Goal: Information Seeking & Learning: Find specific fact

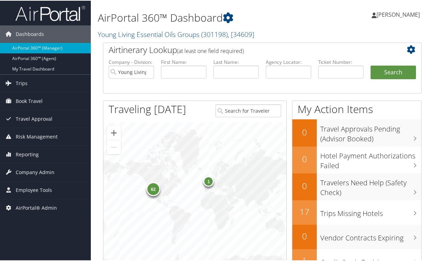
click at [306, 13] on div "[PERSON_NAME] [PERSON_NAME] My Settings Travel Agency Contacts Log Consulting T…" at bounding box center [361, 16] width 145 height 27
click at [29, 172] on span "Company Admin" at bounding box center [35, 171] width 39 height 17
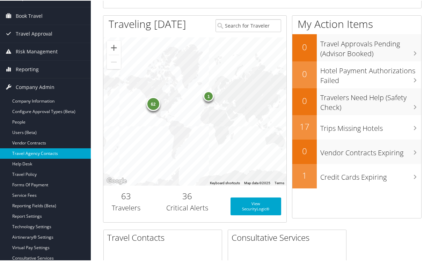
scroll to position [105, 0]
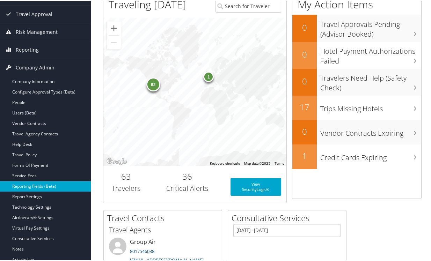
click at [35, 186] on link "Reporting Fields (Beta)" at bounding box center [45, 186] width 91 height 10
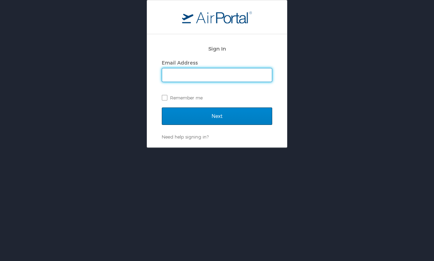
type input "peggy.kane@cbtravel.com"
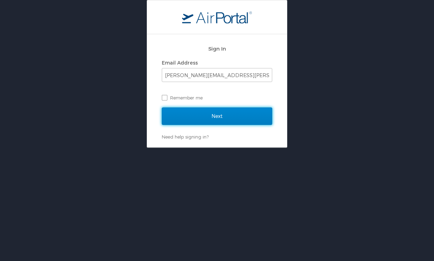
click at [229, 117] on input "Next" at bounding box center [217, 116] width 110 height 17
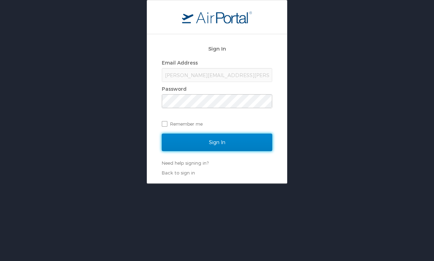
click at [229, 144] on input "Sign In" at bounding box center [217, 142] width 110 height 17
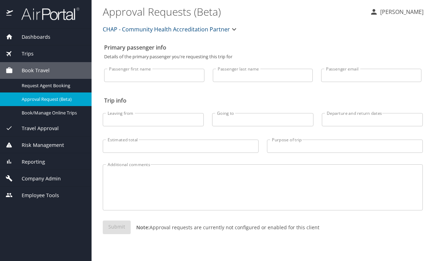
click at [27, 165] on span "Reporting" at bounding box center [29, 162] width 32 height 8
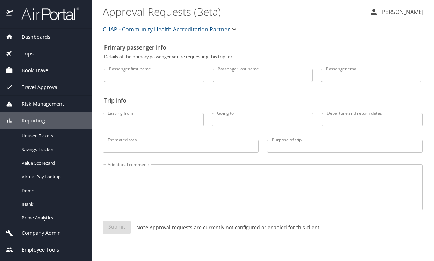
click at [41, 232] on span "Company Admin" at bounding box center [37, 234] width 48 height 8
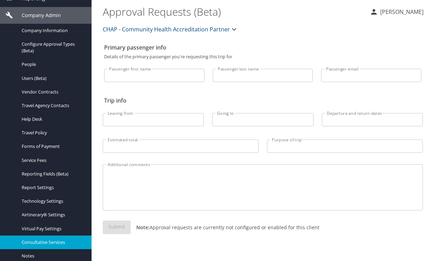
scroll to position [140, 0]
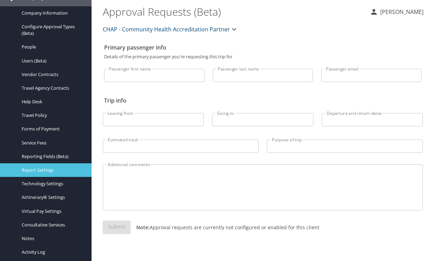
click at [58, 173] on span "Report Settings" at bounding box center [52, 170] width 61 height 7
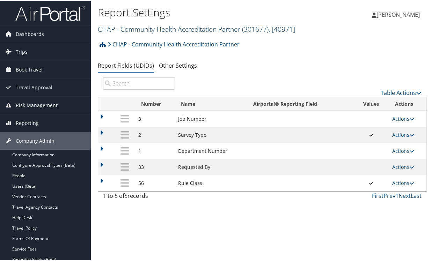
click at [167, 28] on link "CHAP - Community Health Accreditation Partner ( 301677 ) , [ 40971 ]" at bounding box center [196, 28] width 197 height 9
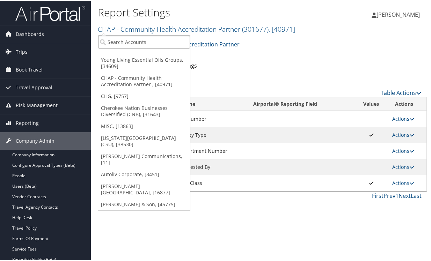
click at [166, 40] on input "search" at bounding box center [144, 41] width 92 height 13
type input "x"
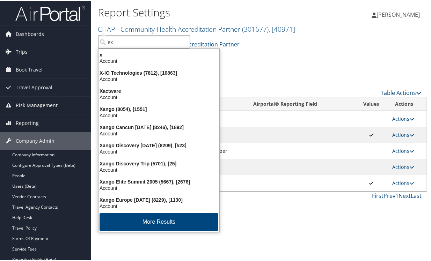
type input "exl"
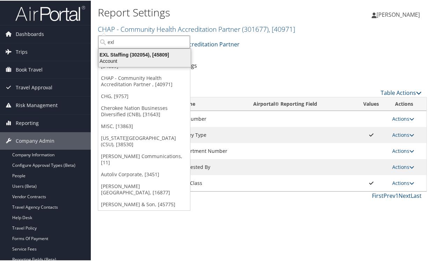
click at [146, 53] on div "EXL Staffing (302054), [45809]" at bounding box center [144, 54] width 101 height 6
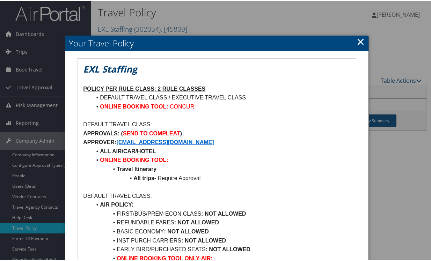
click at [212, 134] on p "APPROVALS: ( SEND TO COMPLEAT )" at bounding box center [216, 133] width 267 height 9
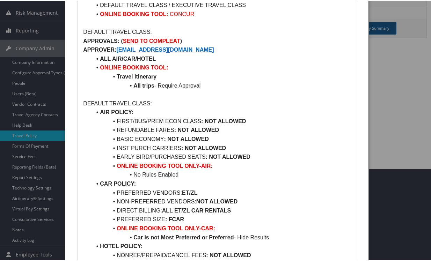
scroll to position [105, 0]
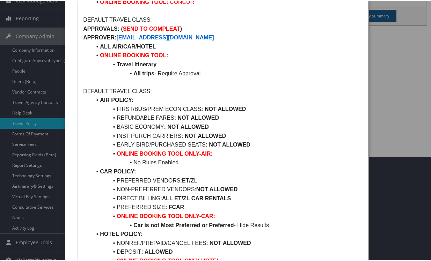
click at [92, 130] on li "BASIC ECONOMY : NOT ALLOWED" at bounding box center [221, 126] width 259 height 9
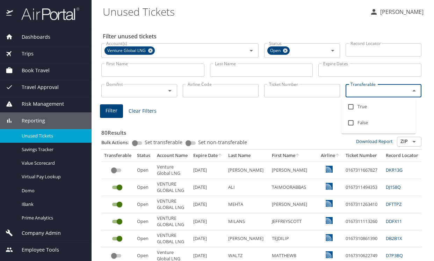
click at [379, 92] on input "Transferable" at bounding box center [373, 90] width 51 height 9
click at [363, 108] on li "True" at bounding box center [378, 107] width 74 height 16
checkbox input "true"
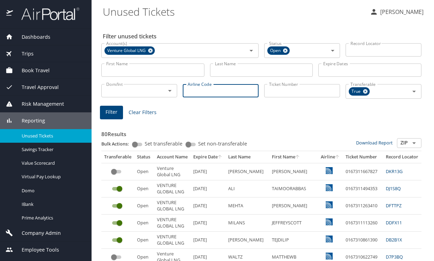
click at [213, 89] on input "Airline Code" at bounding box center [221, 90] width 76 height 13
click at [109, 117] on button "Filter" at bounding box center [111, 113] width 23 height 14
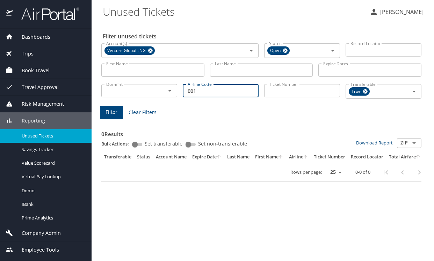
drag, startPoint x: 201, startPoint y: 93, endPoint x: 152, endPoint y: 93, distance: 48.9
click at [152, 93] on div "Dom/Int Dom/Int Airline Code 001 Airline Code Ticket Number Ticket Number Trans…" at bounding box center [262, 91] width 326 height 24
type input "aa"
click at [114, 110] on span "Filter" at bounding box center [112, 112] width 12 height 9
drag, startPoint x: 204, startPoint y: 95, endPoint x: 178, endPoint y: 95, distance: 26.2
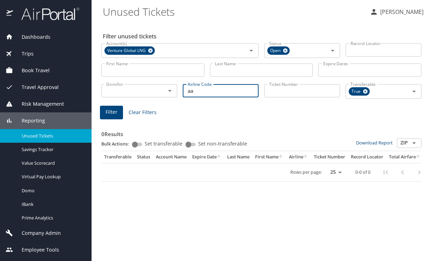
click at [178, 95] on div "Dom/Int Dom/Int Airline Code aa Airline Code Ticket Number Ticket Number Transf…" at bounding box center [262, 91] width 326 height 24
click at [101, 117] on button "Filter" at bounding box center [111, 113] width 23 height 14
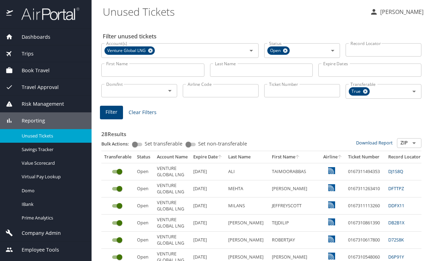
drag, startPoint x: 361, startPoint y: 90, endPoint x: 337, endPoint y: 86, distance: 24.1
click at [363, 90] on icon at bounding box center [365, 91] width 5 height 5
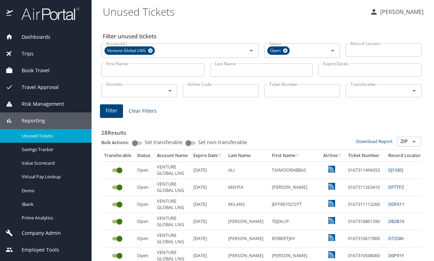
click at [233, 72] on input "Last Name" at bounding box center [261, 70] width 103 height 13
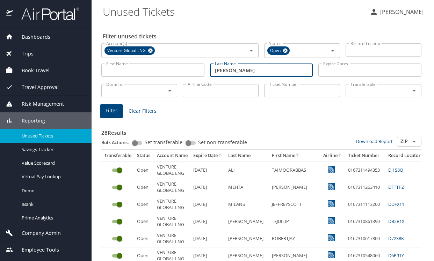
type input "wharton"
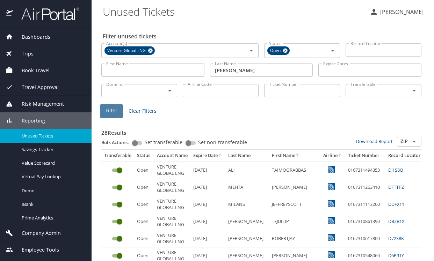
click at [107, 109] on span "Filter" at bounding box center [112, 111] width 12 height 9
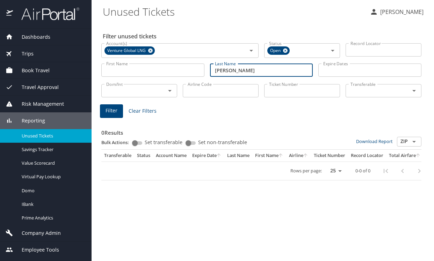
drag, startPoint x: 246, startPoint y: 70, endPoint x: 162, endPoint y: 67, distance: 84.6
click at [162, 67] on div "First Name First Name Last Name wharton Last Name Expire Dates Expire Dates" at bounding box center [262, 70] width 326 height 25
click at [399, 95] on div "Transferable" at bounding box center [383, 90] width 76 height 13
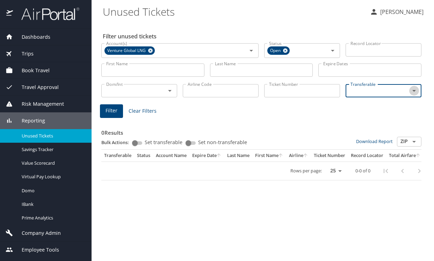
click at [411, 92] on icon "Open" at bounding box center [414, 91] width 8 height 8
click at [372, 104] on li "True" at bounding box center [383, 107] width 76 height 16
checkbox input "true"
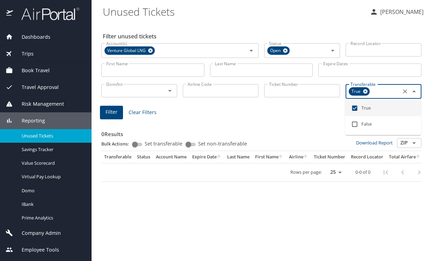
click at [117, 115] on span "Filter" at bounding box center [112, 112] width 12 height 9
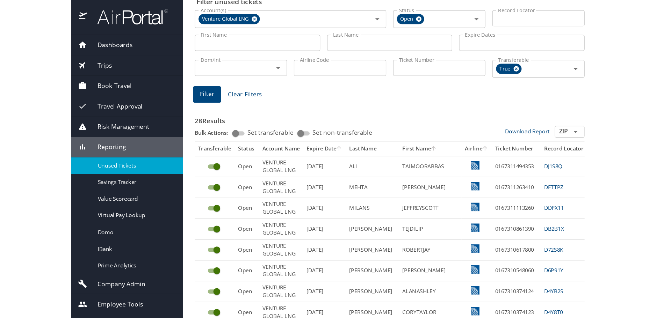
scroll to position [70, 0]
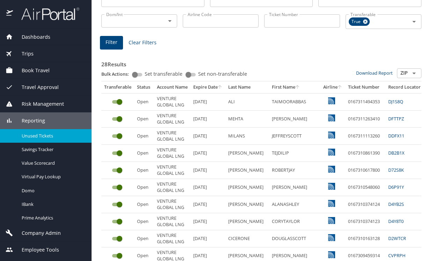
click at [222, 87] on icon "sort" at bounding box center [220, 87] width 4 height 4
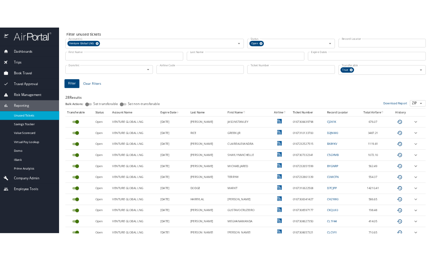
scroll to position [0, 0]
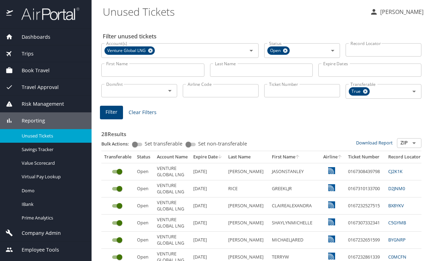
click at [192, 19] on Tickets "Unused Tickets" at bounding box center [233, 12] width 261 height 22
click at [196, 170] on td "[DATE]" at bounding box center [207, 171] width 35 height 17
drag, startPoint x: 382, startPoint y: 173, endPoint x: 347, endPoint y: 177, distance: 34.8
click at [347, 177] on td "0167308439798" at bounding box center [365, 171] width 40 height 17
copy td "0167308439798"
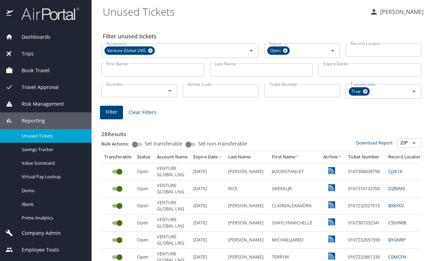
click at [177, 114] on div "Filter Clear Filters" at bounding box center [261, 113] width 323 height 14
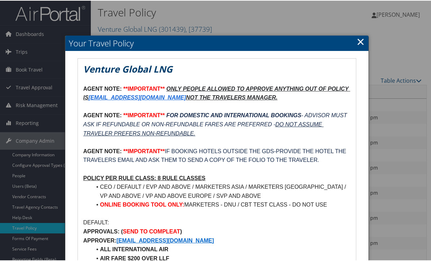
click at [357, 39] on link "×" at bounding box center [361, 41] width 8 height 14
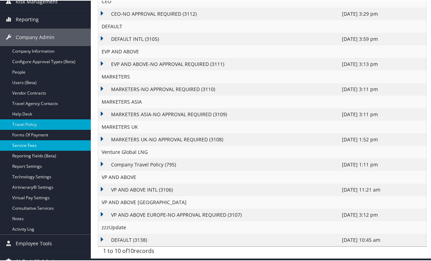
scroll to position [105, 0]
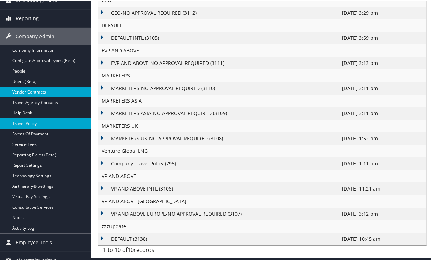
click at [32, 88] on link "Vendor Contracts" at bounding box center [45, 91] width 91 height 10
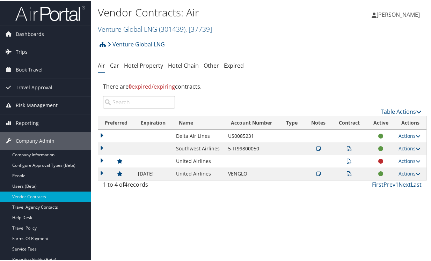
click at [317, 173] on icon at bounding box center [319, 173] width 4 height 5
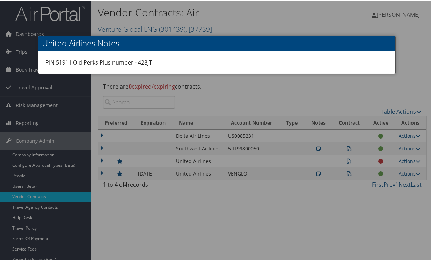
click at [306, 161] on div at bounding box center [217, 130] width 434 height 261
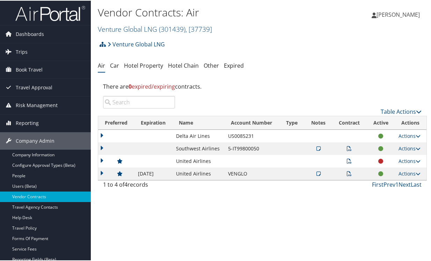
click at [317, 147] on icon at bounding box center [319, 148] width 4 height 5
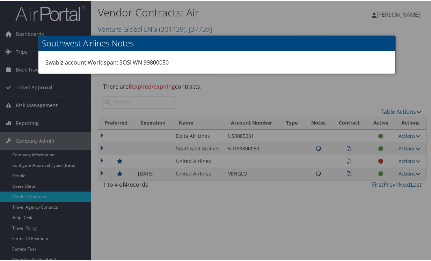
click at [269, 88] on div at bounding box center [217, 130] width 434 height 261
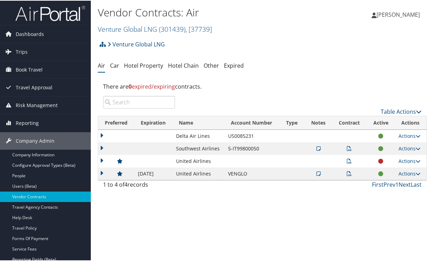
drag, startPoint x: 155, startPoint y: 228, endPoint x: 241, endPoint y: 137, distance: 125.3
click at [156, 228] on div "Vendor Contracts: Air Venture Global LNG ( 301439 ) , [ 37739 ] Venture Global …" at bounding box center [262, 130] width 343 height 261
drag, startPoint x: 187, startPoint y: 226, endPoint x: 167, endPoint y: 217, distance: 21.7
click at [187, 226] on div "Vendor Contracts: Air Venture Global LNG ( 301439 ) , [ 37739 ] Venture Global …" at bounding box center [262, 130] width 343 height 261
drag, startPoint x: 222, startPoint y: 203, endPoint x: 176, endPoint y: 210, distance: 47.0
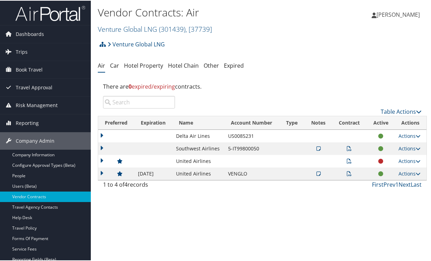
click at [221, 204] on div "Vendor Contracts: Air Venture Global LNG ( 301439 ) , [ 37739 ] Venture Global …" at bounding box center [262, 130] width 343 height 261
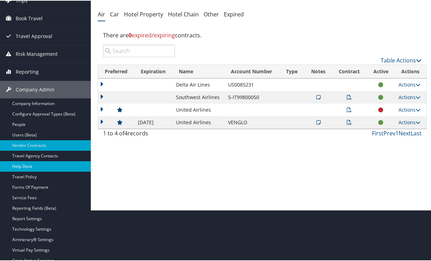
scroll to position [35, 0]
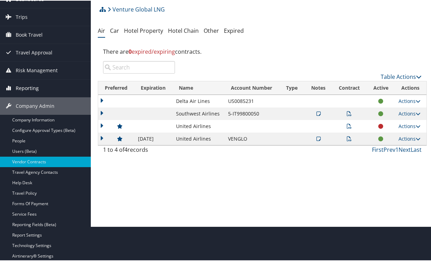
click at [36, 87] on span "Reporting" at bounding box center [27, 87] width 23 height 17
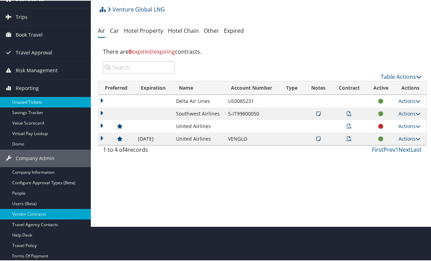
click at [31, 101] on link "Unused Tickets" at bounding box center [45, 101] width 91 height 10
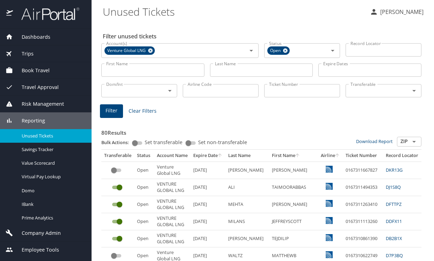
drag, startPoint x: 194, startPoint y: 125, endPoint x: 201, endPoint y: 125, distance: 6.6
click at [194, 125] on h3 "80 Results" at bounding box center [261, 131] width 320 height 12
drag, startPoint x: 373, startPoint y: 170, endPoint x: 340, endPoint y: 176, distance: 33.3
click at [343, 176] on td "0167311667827" at bounding box center [363, 170] width 40 height 17
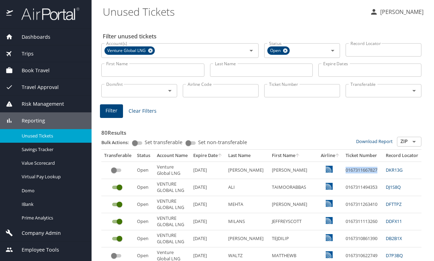
copy td "0167311667827"
click at [42, 231] on span "Company Admin" at bounding box center [37, 234] width 48 height 8
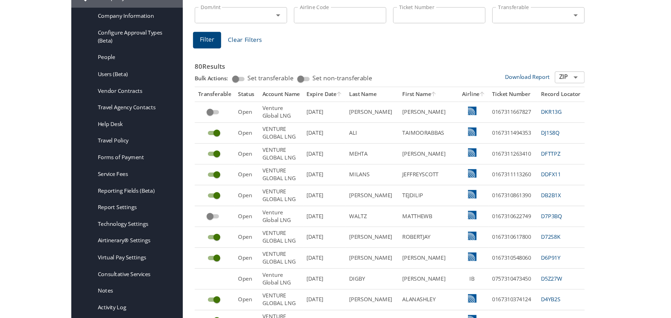
scroll to position [35, 0]
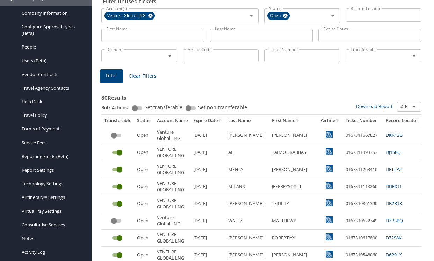
click at [223, 121] on icon "sort" at bounding box center [220, 121] width 6 height 6
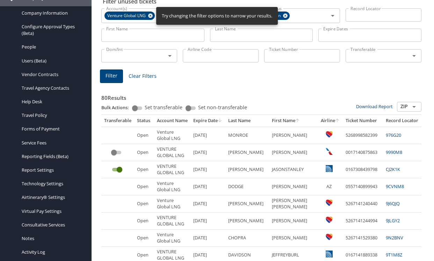
click at [369, 56] on input "Transferable" at bounding box center [373, 55] width 51 height 9
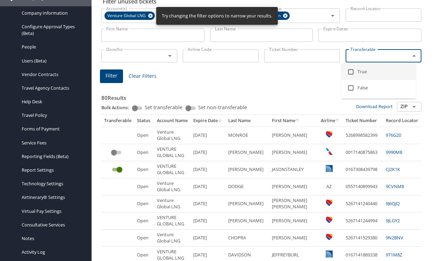
click at [363, 70] on li "True" at bounding box center [378, 72] width 74 height 16
checkbox input "true"
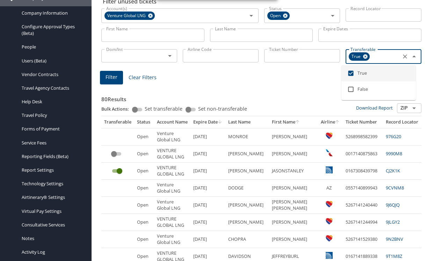
click at [111, 80] on span "Filter" at bounding box center [112, 77] width 12 height 9
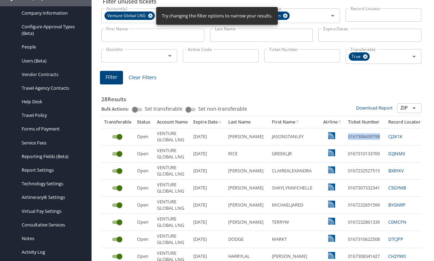
drag, startPoint x: 381, startPoint y: 139, endPoint x: 346, endPoint y: 138, distance: 34.6
click at [346, 138] on td "0167308439798" at bounding box center [365, 136] width 40 height 17
copy td "0167308439798"
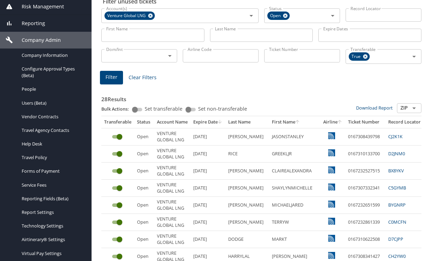
scroll to position [140, 0]
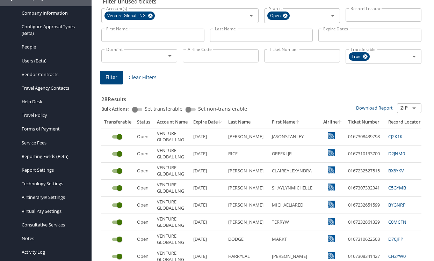
click at [195, 80] on div "Filter Clear Filters" at bounding box center [261, 78] width 323 height 14
